Goal: Find specific page/section: Find specific page/section

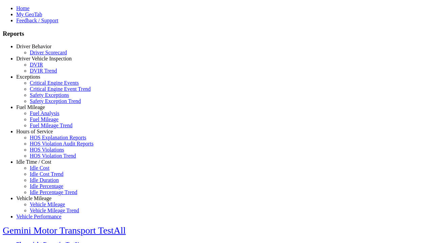
click at [39, 80] on link "Exceptions" at bounding box center [28, 77] width 24 height 6
click at [44, 86] on link "Critical Engine Events" at bounding box center [54, 83] width 49 height 6
select select
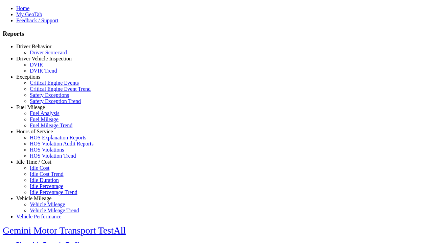
select select
